Goal: Task Accomplishment & Management: Use online tool/utility

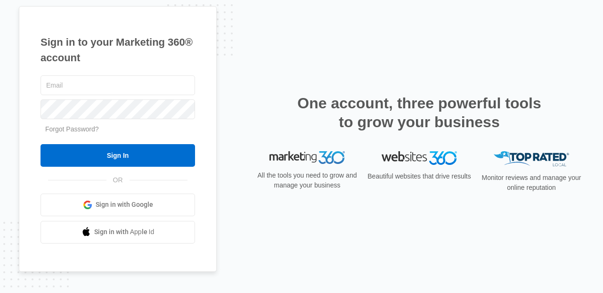
type input "[PERSON_NAME][EMAIL_ADDRESS][PERSON_NAME][DOMAIN_NAME]"
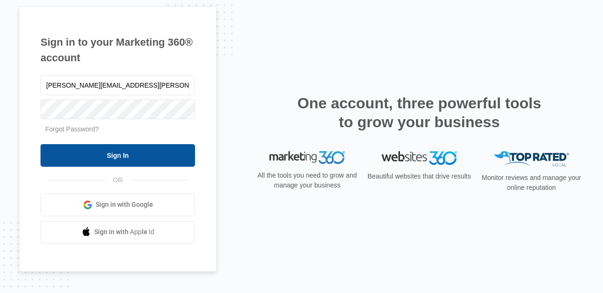
click at [126, 156] on input "Sign In" at bounding box center [118, 155] width 155 height 23
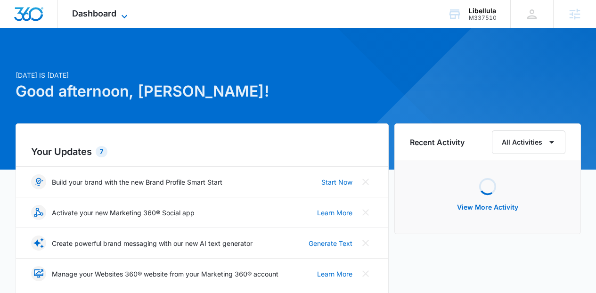
click at [126, 15] on icon at bounding box center [124, 16] width 11 height 11
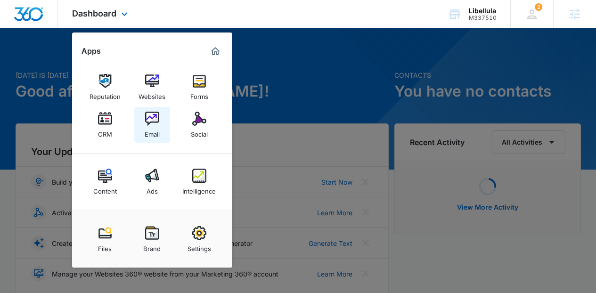
click at [155, 119] on img at bounding box center [152, 119] width 14 height 14
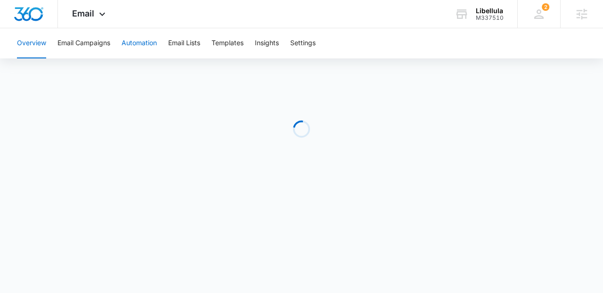
click at [138, 51] on button "Automation" at bounding box center [139, 43] width 35 height 30
